Goal: Submit feedback/report problem

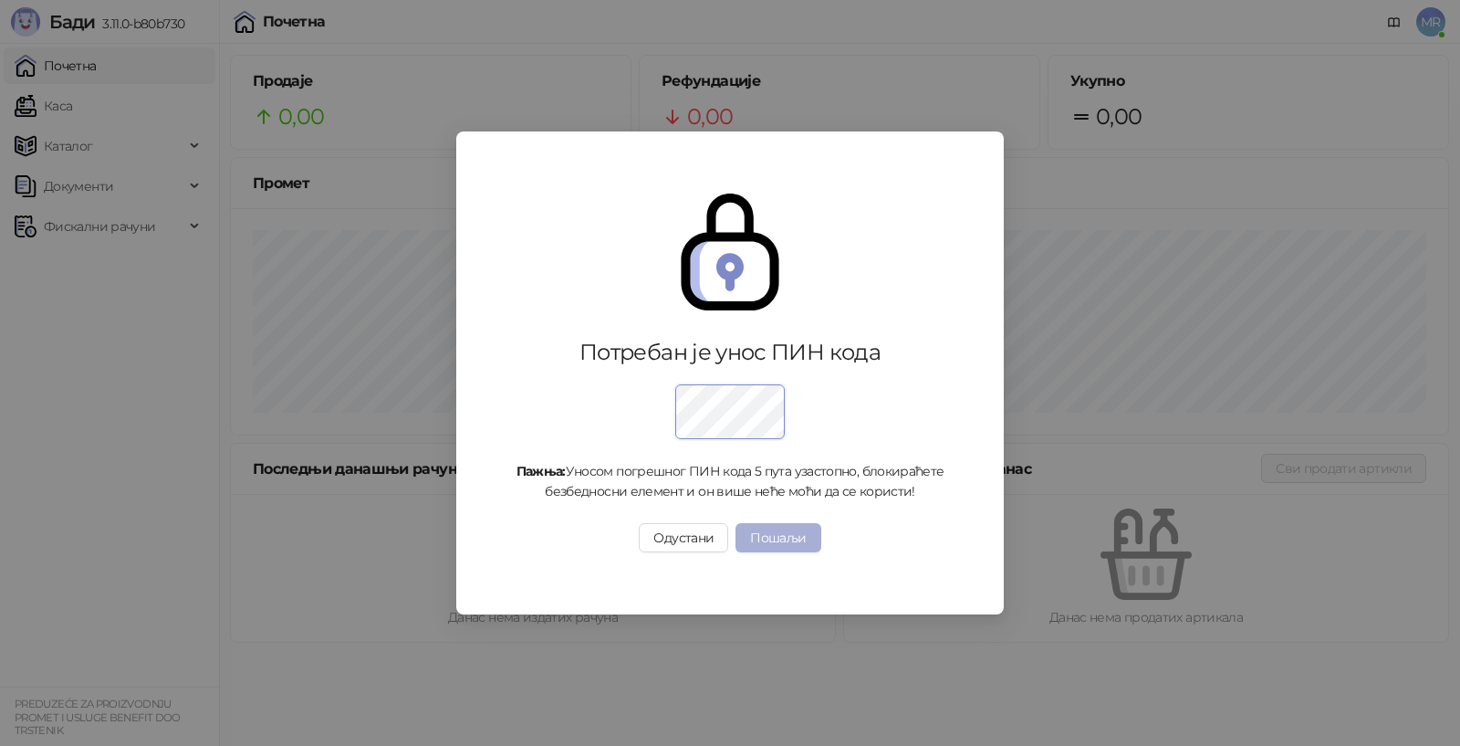
click at [784, 531] on button "Пошаљи" at bounding box center [777, 537] width 85 height 29
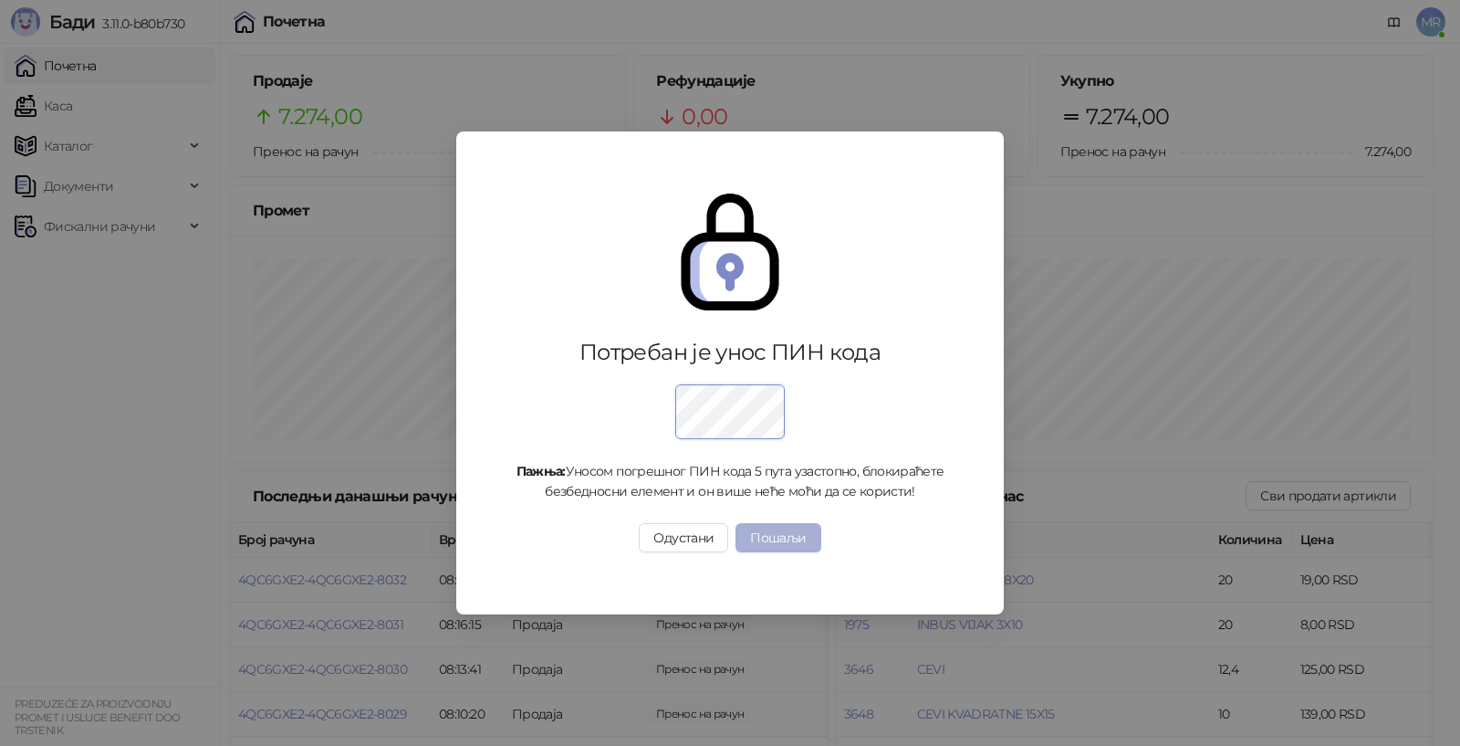
click at [792, 538] on button "Пошаљи" at bounding box center [777, 537] width 85 height 29
